Goal: Find specific page/section: Find specific page/section

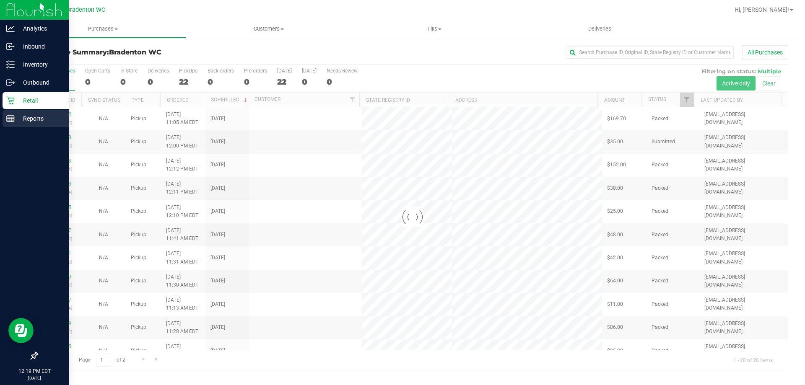
click at [36, 119] on p "Reports" at bounding box center [40, 119] width 50 height 10
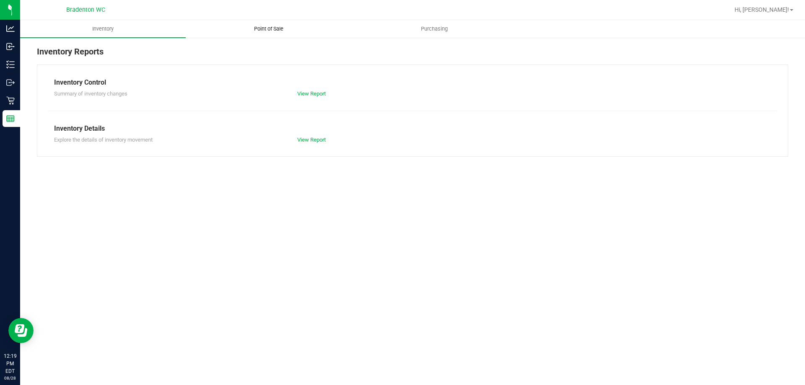
click at [268, 31] on span "Point of Sale" at bounding box center [269, 29] width 52 height 8
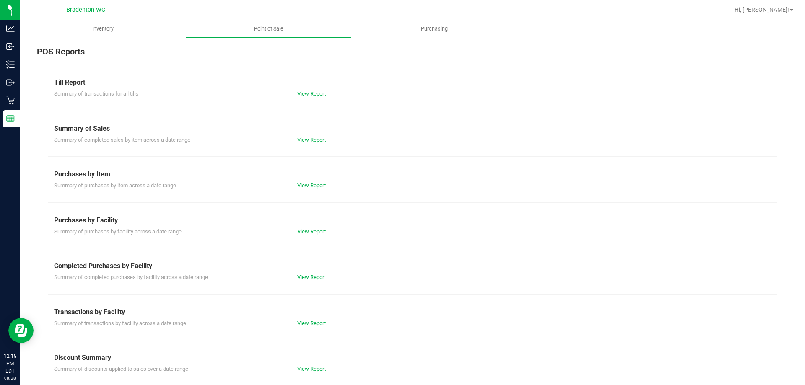
click at [302, 322] on link "View Report" at bounding box center [311, 323] width 29 height 6
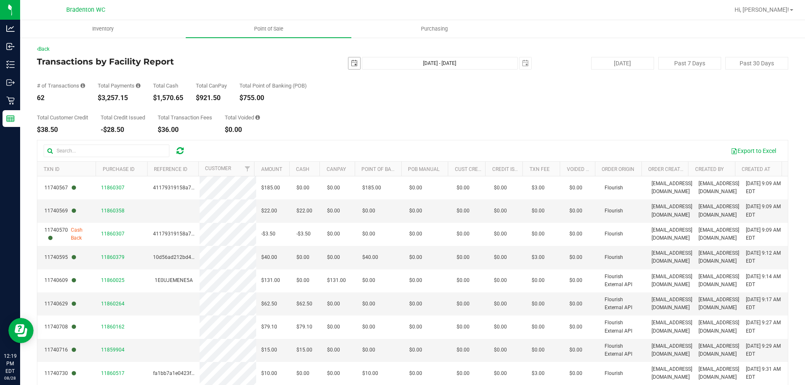
click at [348, 62] on span "[DATE]" at bounding box center [354, 63] width 13 height 13
click at [351, 63] on span "select" at bounding box center [354, 63] width 7 height 7
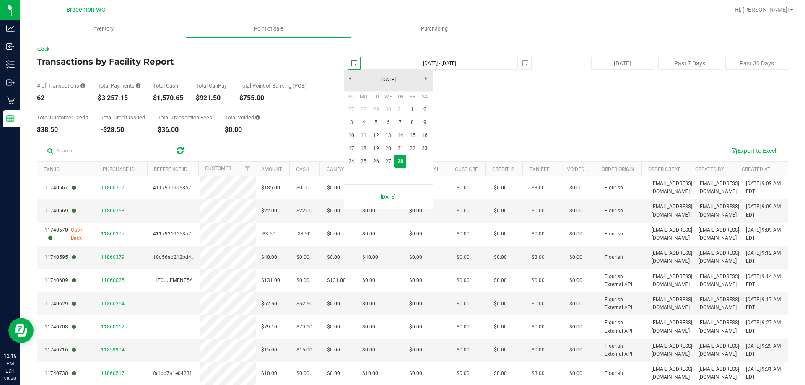
scroll to position [0, 21]
click at [388, 162] on link "27" at bounding box center [388, 161] width 12 height 13
type input "[DATE]"
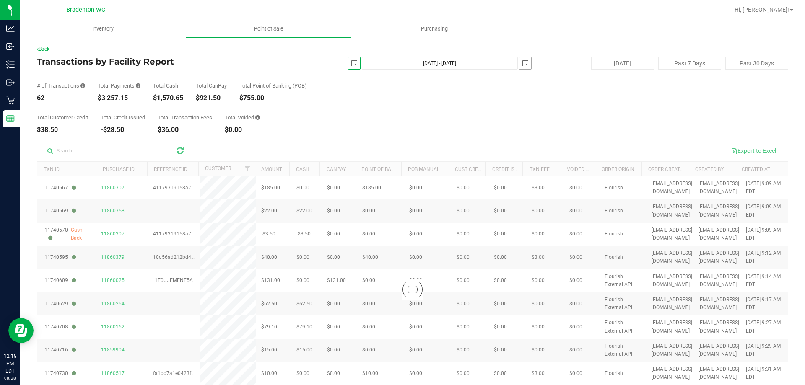
click at [522, 65] on span "select" at bounding box center [525, 63] width 7 height 7
click at [556, 159] on link "27" at bounding box center [559, 158] width 12 height 13
type input "[DATE] - [DATE]"
type input "[DATE]"
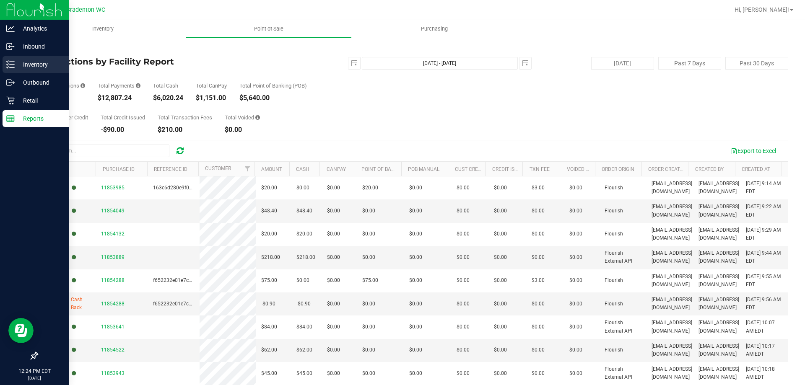
click at [35, 62] on p "Inventory" at bounding box center [40, 65] width 50 height 10
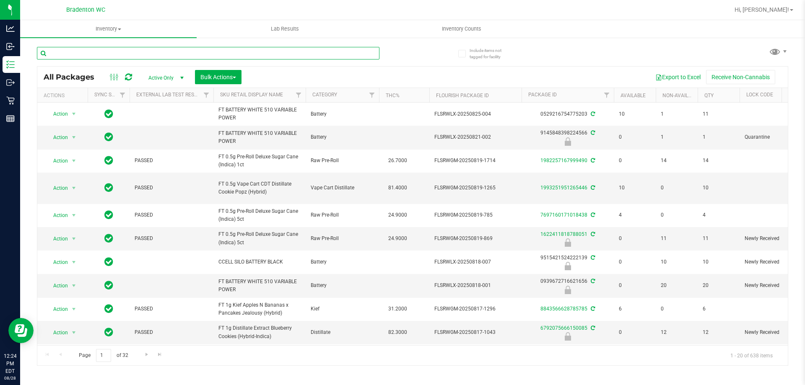
click at [112, 52] on input "text" at bounding box center [208, 53] width 342 height 13
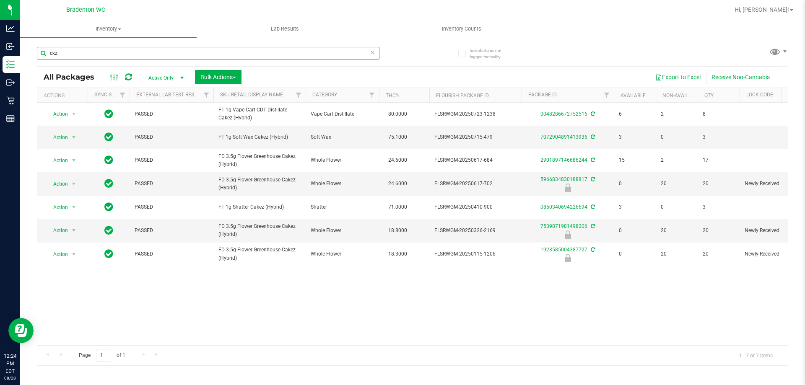
type input "ckz"
